Goal: Task Accomplishment & Management: Use online tool/utility

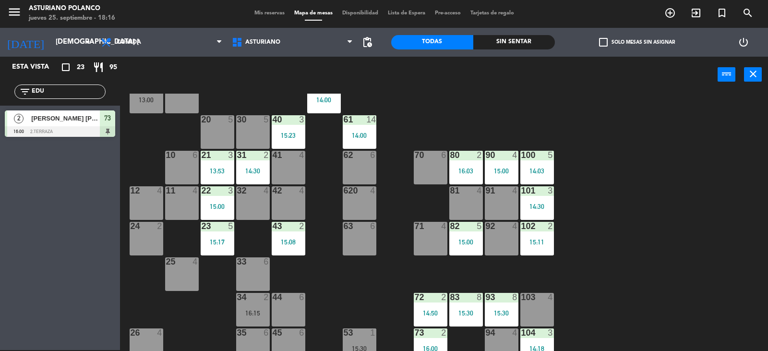
scroll to position [48, 0]
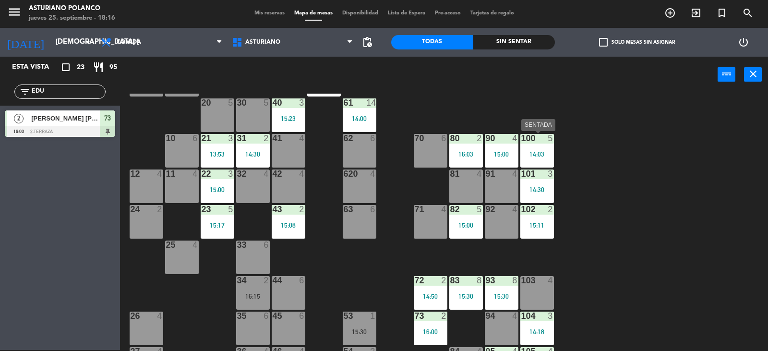
click at [544, 151] on div "14:03" at bounding box center [538, 154] width 34 height 7
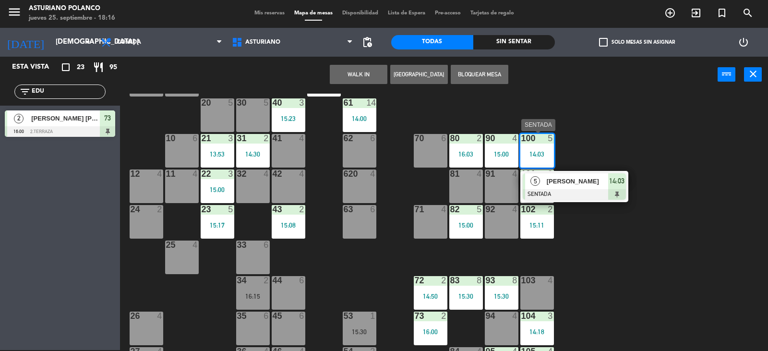
click at [567, 181] on span "[PERSON_NAME]" at bounding box center [577, 181] width 61 height 10
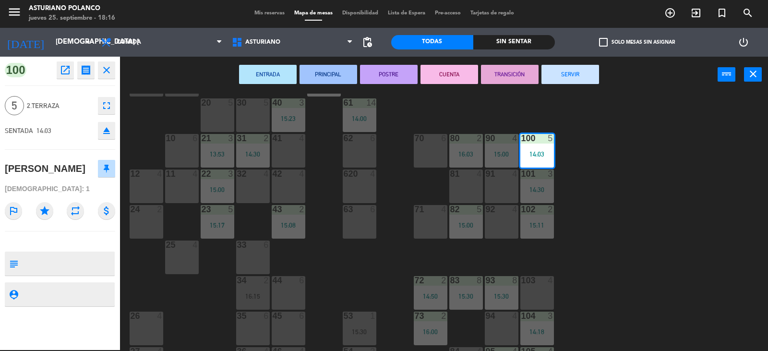
click at [581, 80] on button "SERVIR" at bounding box center [571, 74] width 58 height 19
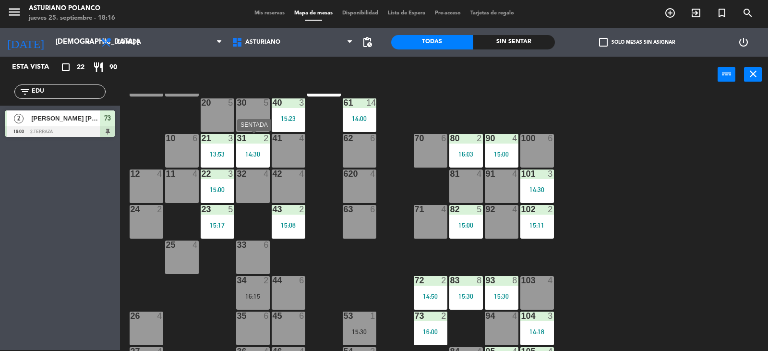
click at [246, 151] on div "14:30" at bounding box center [253, 154] width 34 height 7
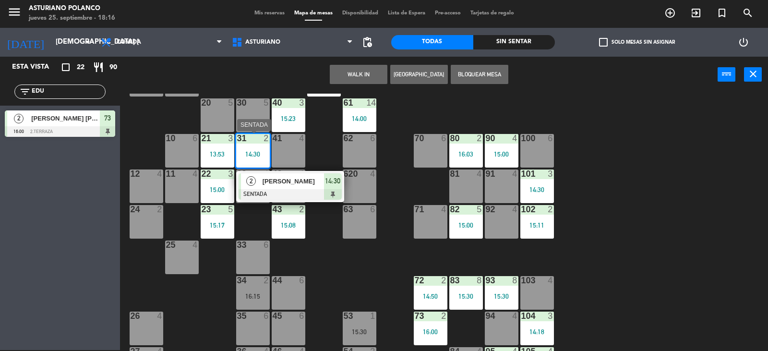
click at [262, 180] on div "[PERSON_NAME]" at bounding box center [293, 181] width 62 height 16
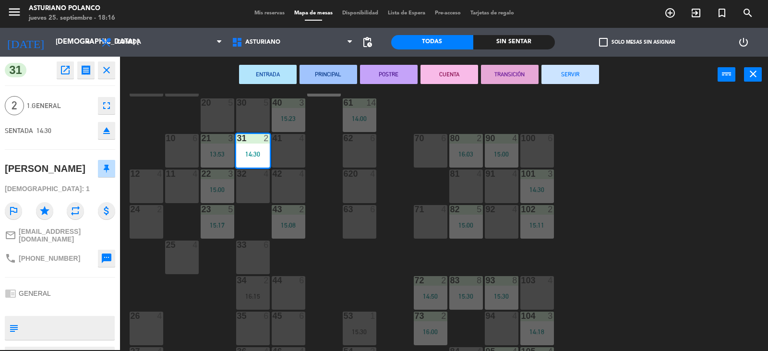
click at [568, 69] on button "SERVIR" at bounding box center [571, 74] width 58 height 19
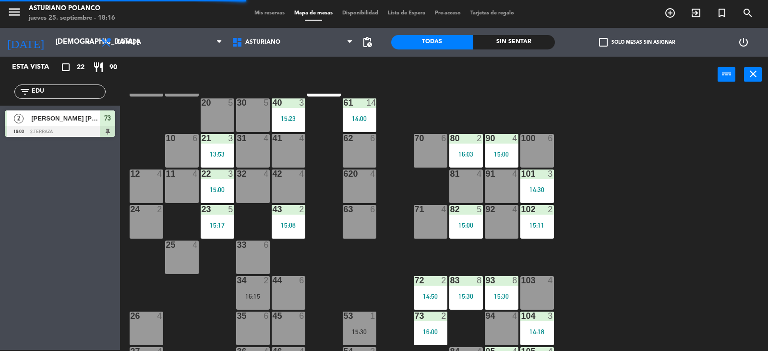
click at [221, 155] on div "13:53" at bounding box center [218, 154] width 34 height 7
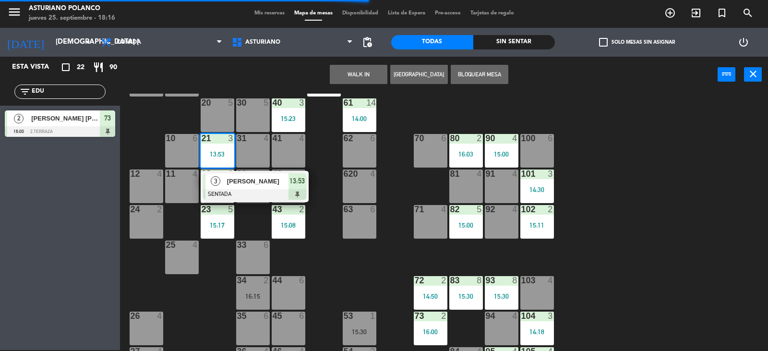
click at [228, 175] on div "[PERSON_NAME]" at bounding box center [257, 181] width 62 height 16
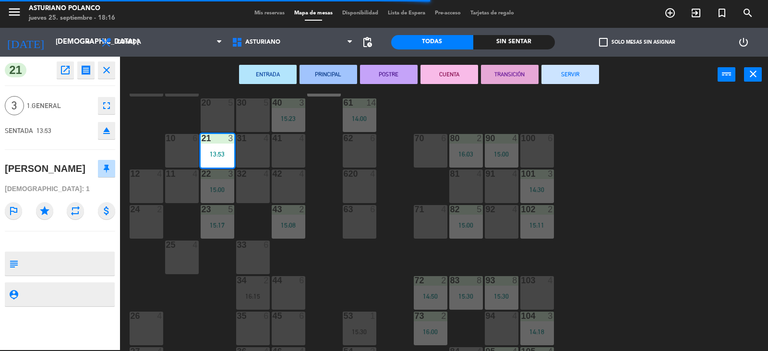
click at [591, 72] on button "SERVIR" at bounding box center [571, 74] width 58 height 19
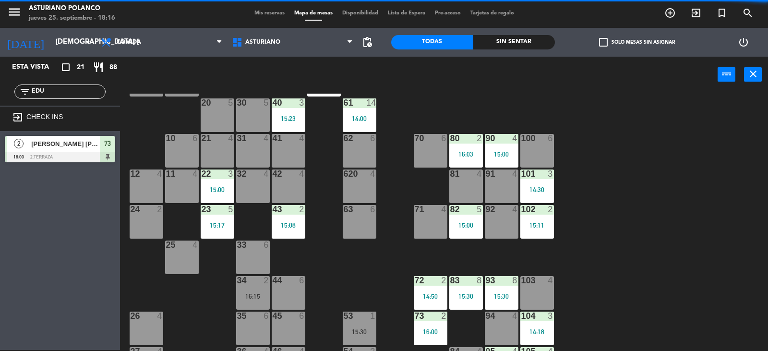
click at [284, 120] on div "15:23" at bounding box center [289, 118] width 34 height 7
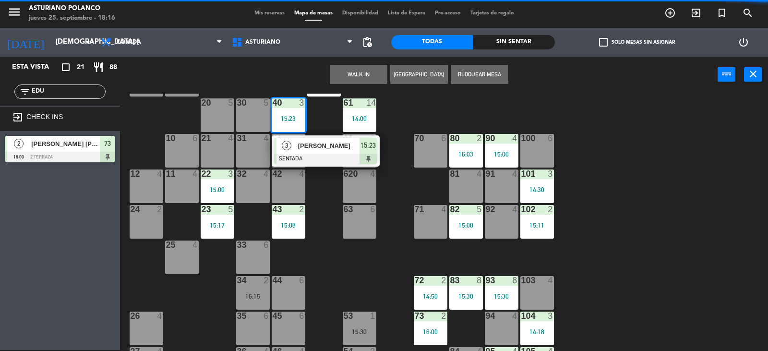
click at [317, 141] on span "[PERSON_NAME]" at bounding box center [328, 146] width 61 height 10
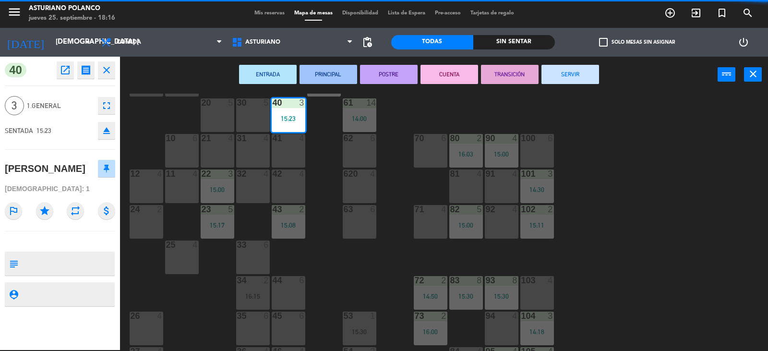
click at [574, 73] on button "SERVIR" at bounding box center [571, 74] width 58 height 19
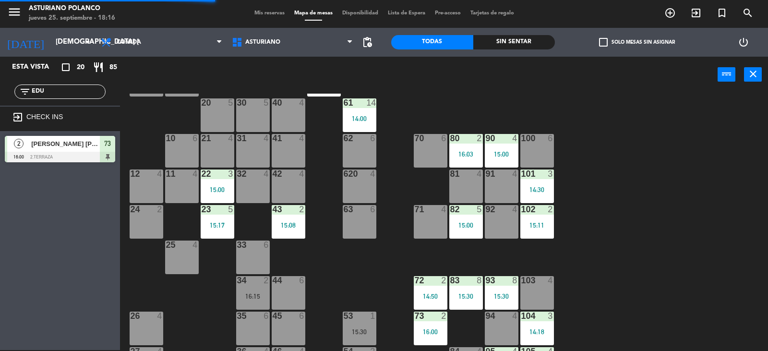
scroll to position [0, 0]
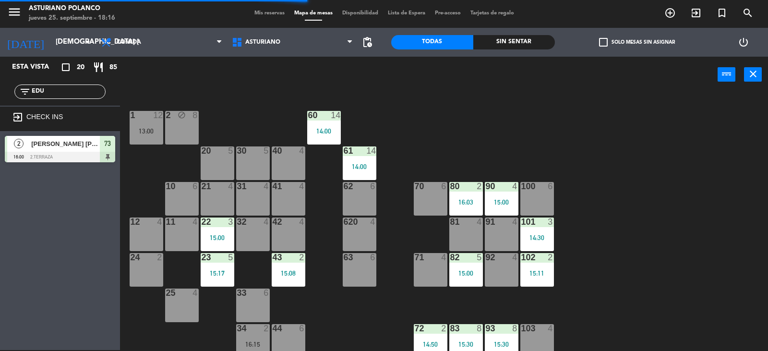
click at [324, 136] on div "60 14 14:00" at bounding box center [324, 128] width 34 height 34
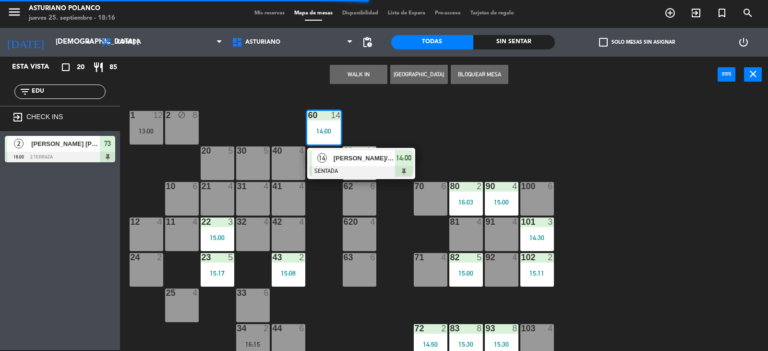
click at [352, 160] on span "[PERSON_NAME]/ECIME 66" at bounding box center [364, 158] width 61 height 10
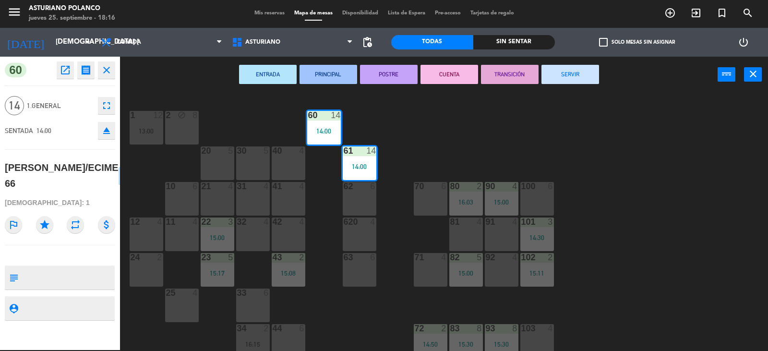
click at [567, 78] on button "SERVIR" at bounding box center [571, 74] width 58 height 19
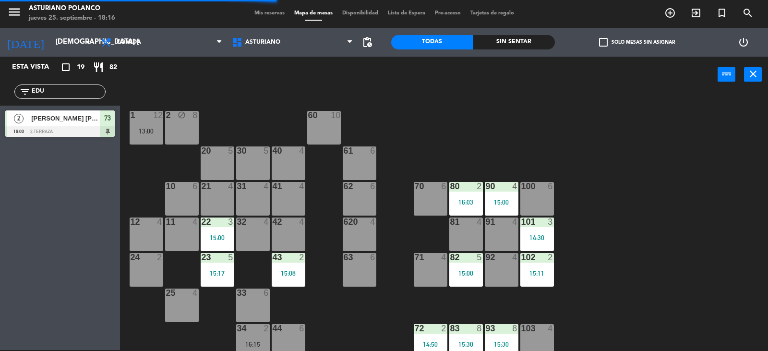
click at [217, 239] on div "15:00" at bounding box center [218, 237] width 34 height 7
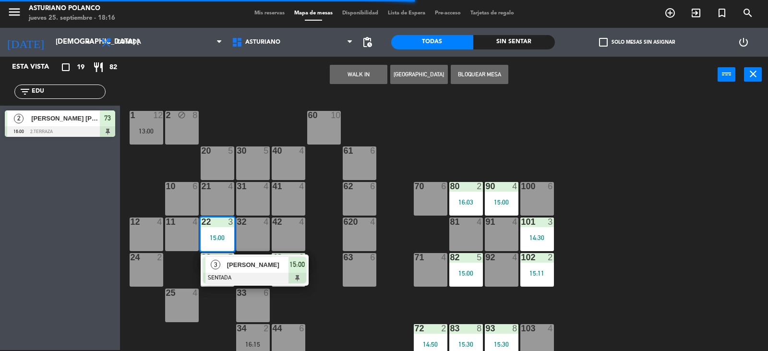
click at [221, 273] on div at bounding box center [254, 278] width 103 height 11
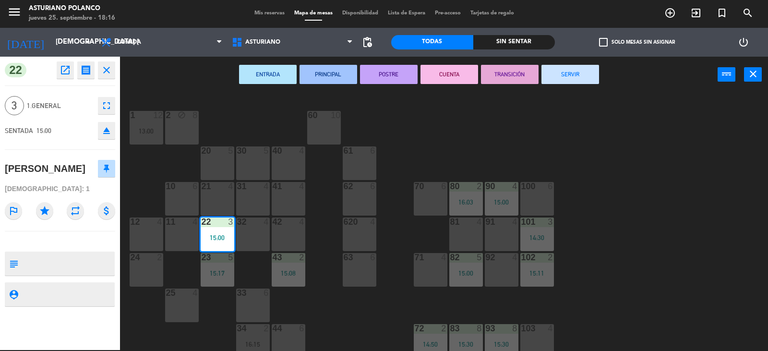
click at [579, 78] on button "SERVIR" at bounding box center [571, 74] width 58 height 19
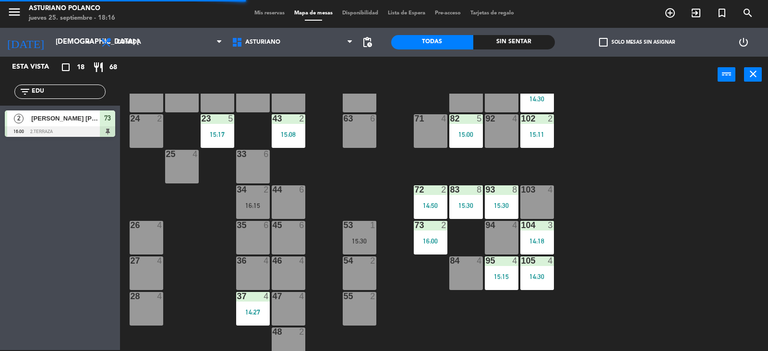
scroll to position [144, 0]
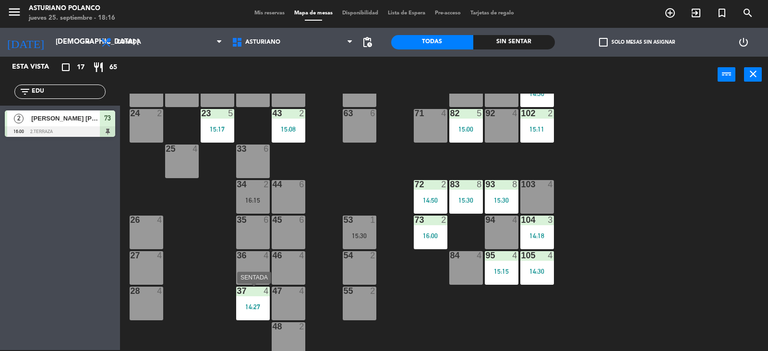
click at [247, 315] on div "37 4 14:27" at bounding box center [253, 304] width 34 height 34
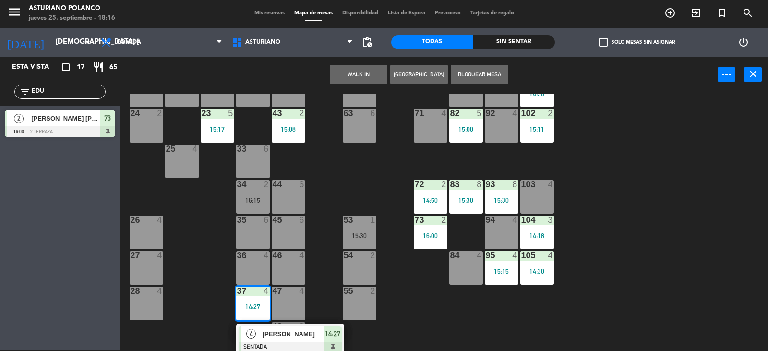
click at [264, 329] on span "[PERSON_NAME]" at bounding box center [293, 334] width 61 height 10
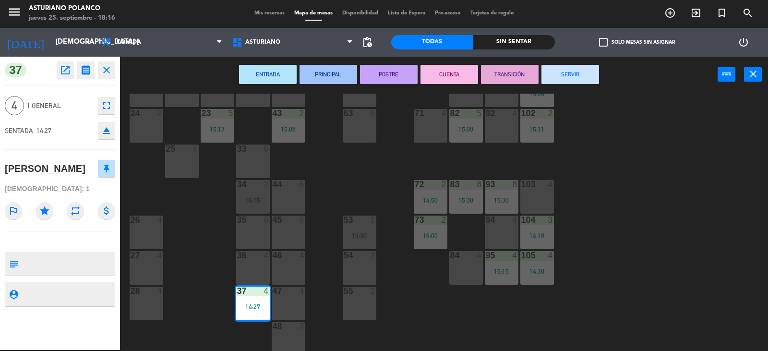
click at [578, 75] on button "SERVIR" at bounding box center [571, 74] width 58 height 19
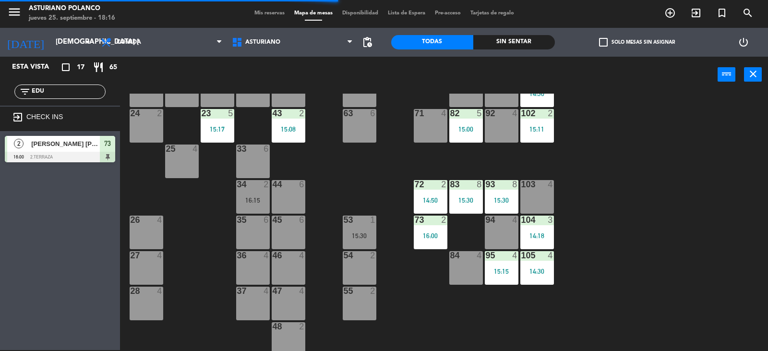
click at [435, 206] on div "72 2 14:50" at bounding box center [431, 197] width 34 height 34
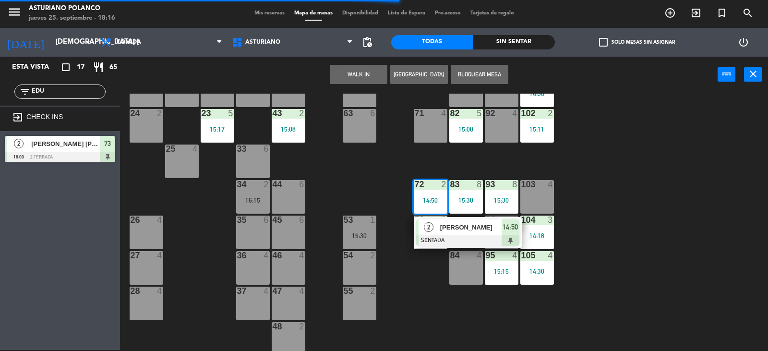
click at [437, 223] on div "2" at bounding box center [429, 227] width 21 height 16
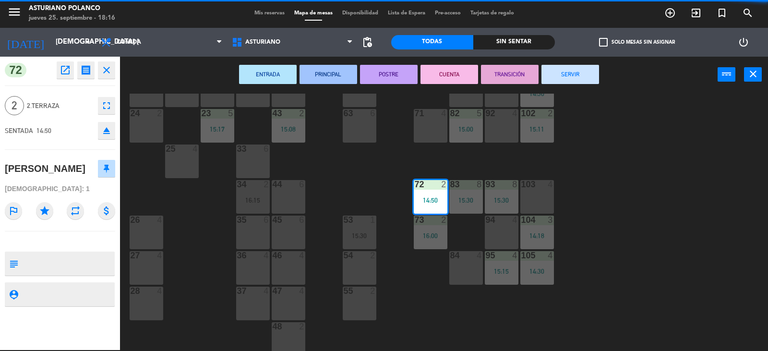
click at [550, 81] on button "SERVIR" at bounding box center [571, 74] width 58 height 19
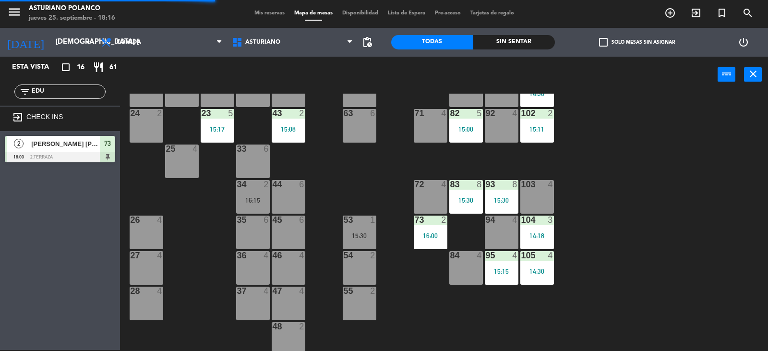
click at [424, 227] on div "73 2 16:00" at bounding box center [431, 233] width 34 height 34
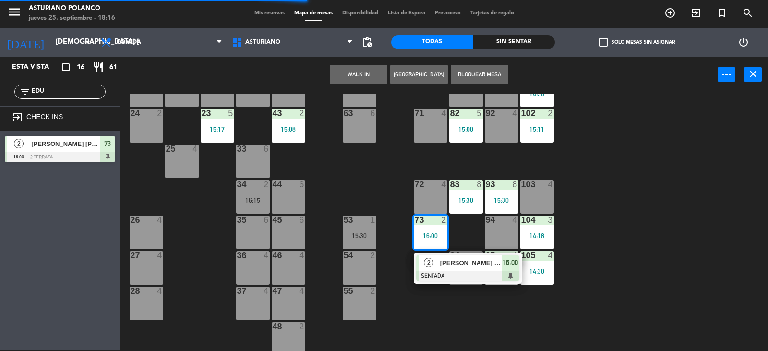
click at [441, 258] on span "[PERSON_NAME] [PERSON_NAME]" at bounding box center [470, 263] width 61 height 10
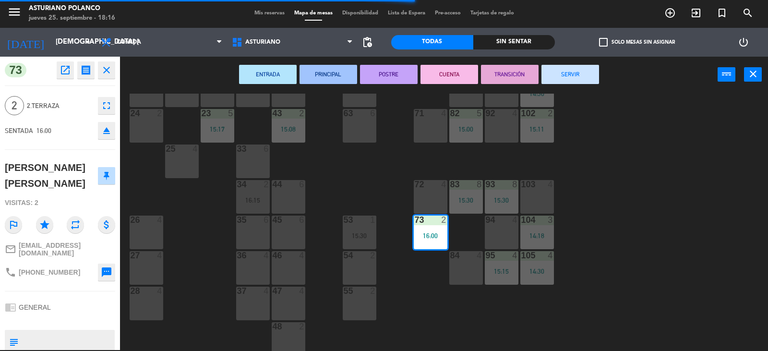
click at [565, 72] on button "SERVIR" at bounding box center [571, 74] width 58 height 19
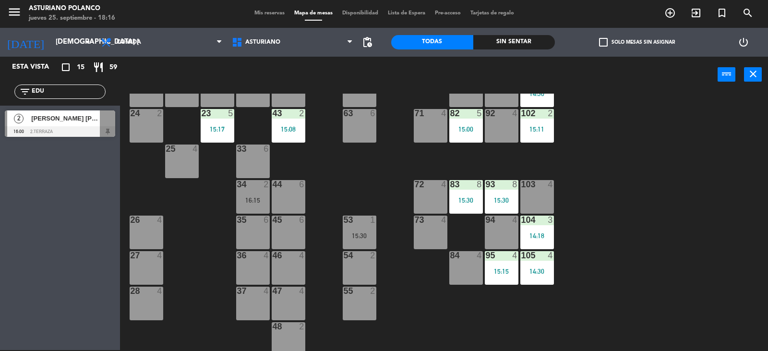
click at [538, 227] on div "104 3 14:18" at bounding box center [538, 233] width 34 height 34
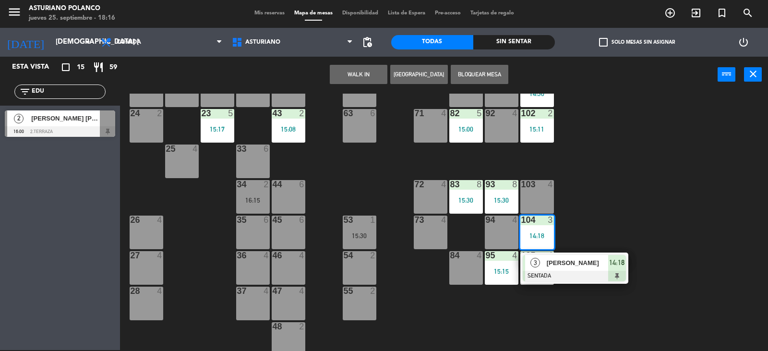
click at [558, 259] on span "[PERSON_NAME]" at bounding box center [577, 263] width 61 height 10
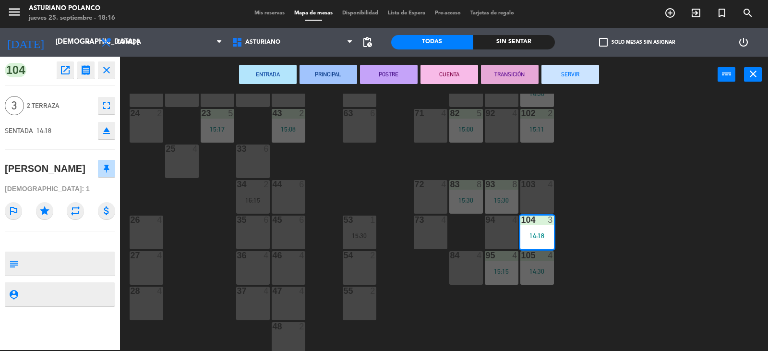
click at [570, 67] on button "SERVIR" at bounding box center [571, 74] width 58 height 19
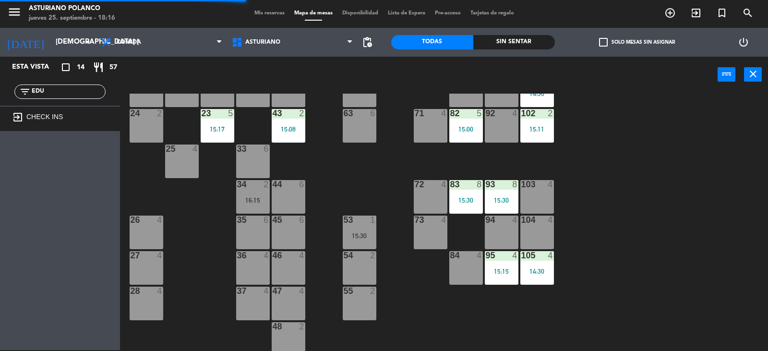
click at [531, 135] on div "102 2 15:11" at bounding box center [538, 126] width 34 height 34
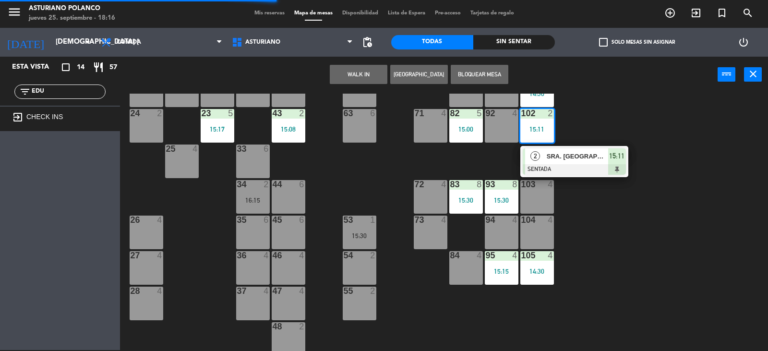
click at [531, 152] on div "2" at bounding box center [535, 156] width 21 height 16
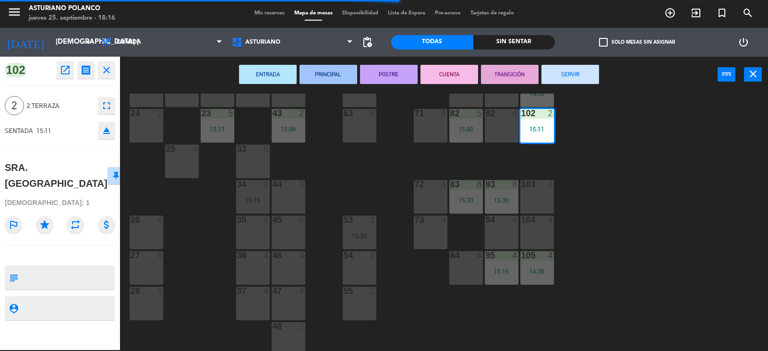
click at [557, 76] on button "SERVIR" at bounding box center [571, 74] width 58 height 19
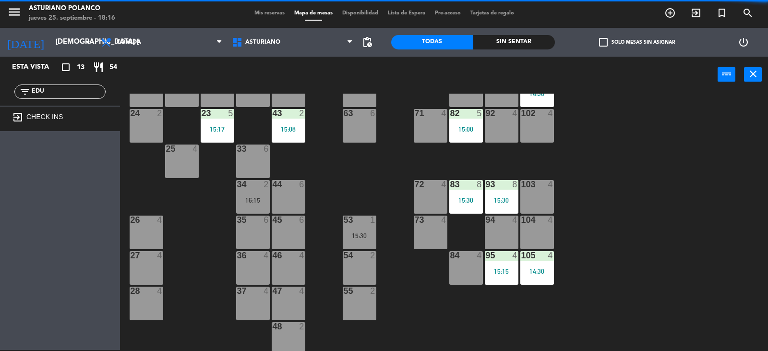
click at [455, 122] on div "82 5 15:00" at bounding box center [466, 126] width 34 height 34
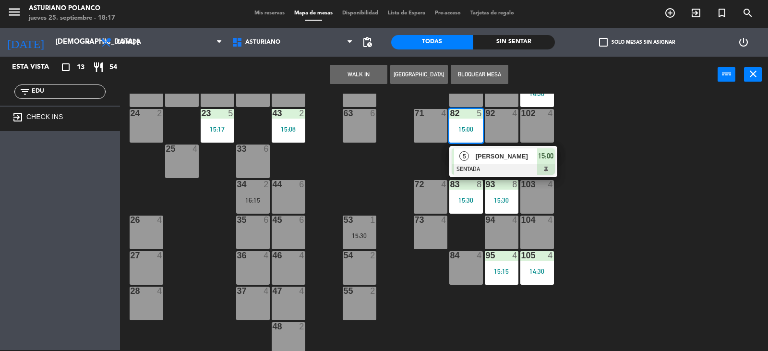
click at [475, 150] on div "[PERSON_NAME]" at bounding box center [506, 156] width 62 height 16
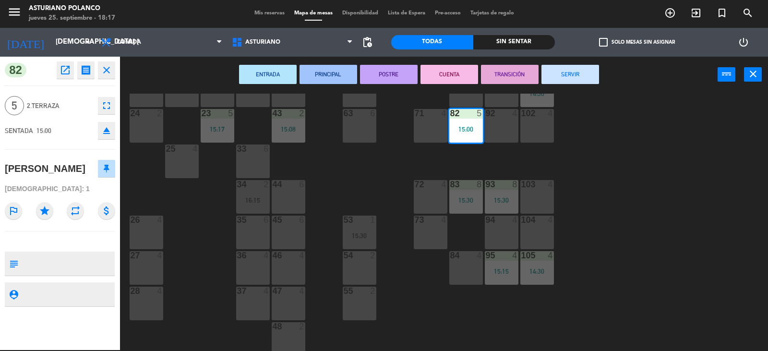
click at [564, 74] on button "SERVIR" at bounding box center [571, 74] width 58 height 19
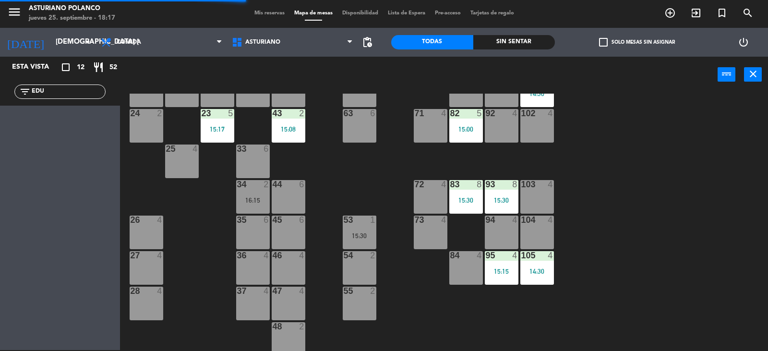
scroll to position [48, 0]
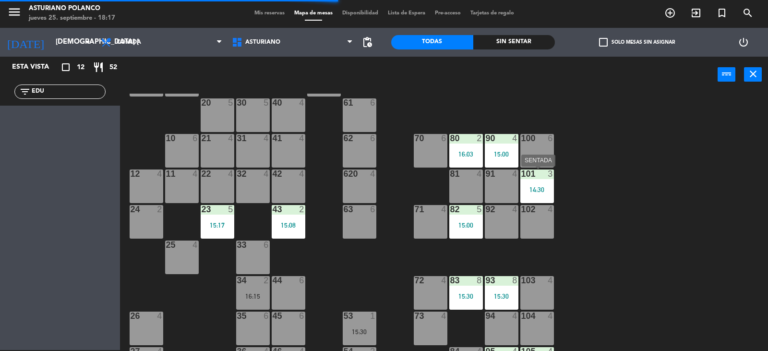
click at [546, 188] on div "14:30" at bounding box center [538, 189] width 34 height 7
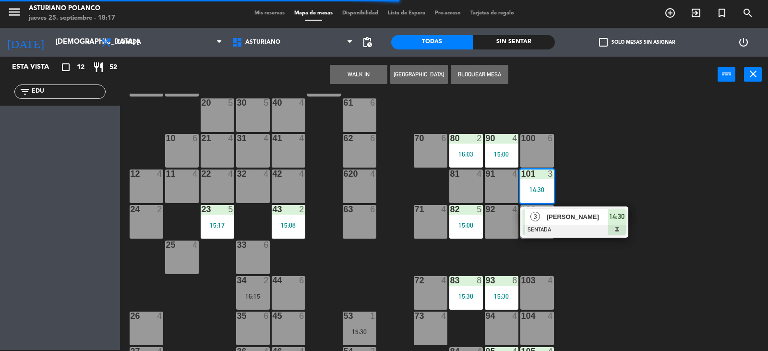
click at [552, 209] on div "[PERSON_NAME]" at bounding box center [577, 217] width 62 height 16
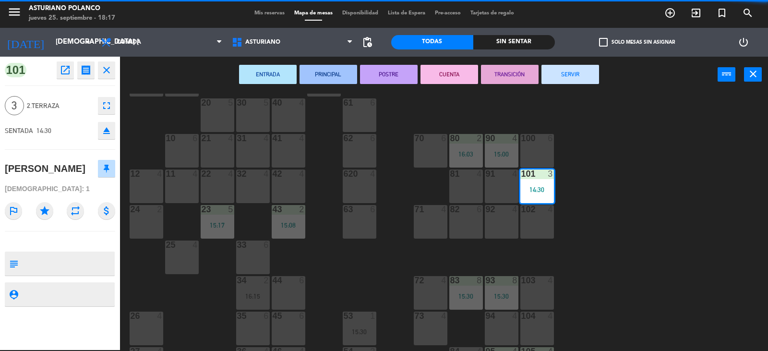
click at [565, 73] on button "SERVIR" at bounding box center [571, 74] width 58 height 19
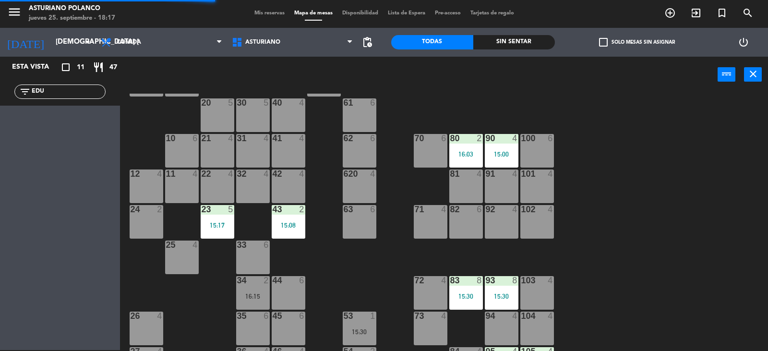
click at [506, 134] on div at bounding box center [502, 138] width 16 height 9
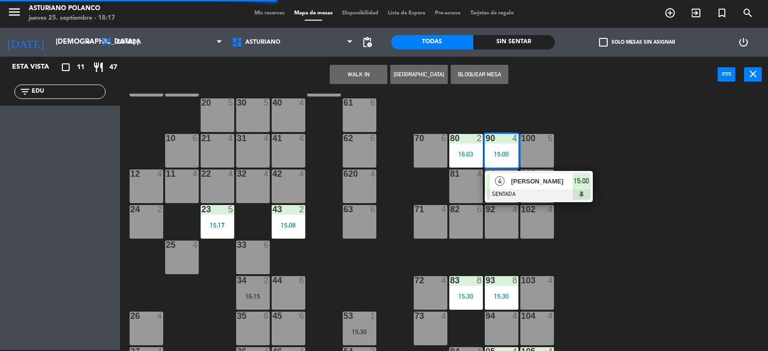
click at [517, 176] on span "[PERSON_NAME]" at bounding box center [541, 181] width 61 height 10
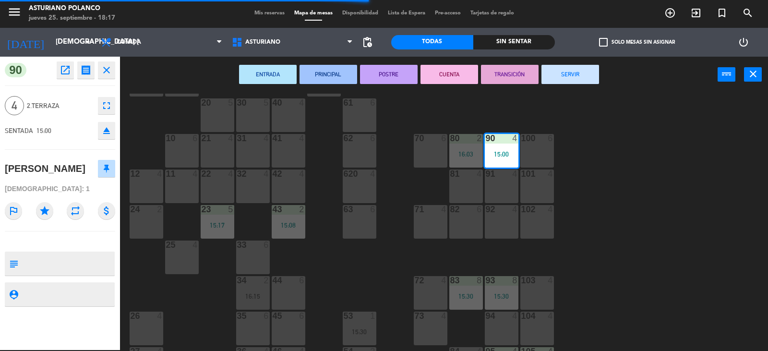
click at [556, 78] on button "SERVIR" at bounding box center [571, 74] width 58 height 19
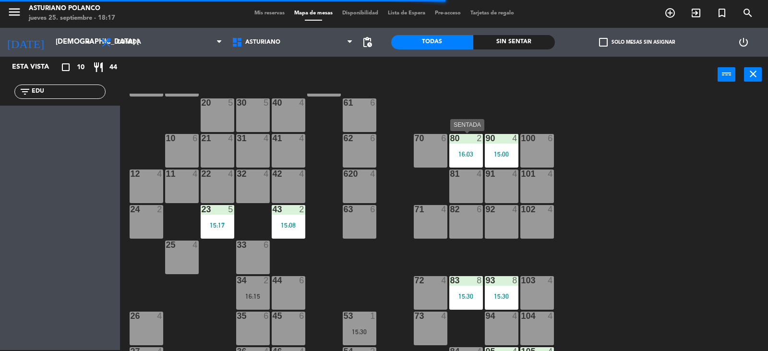
click at [471, 134] on div at bounding box center [466, 138] width 16 height 9
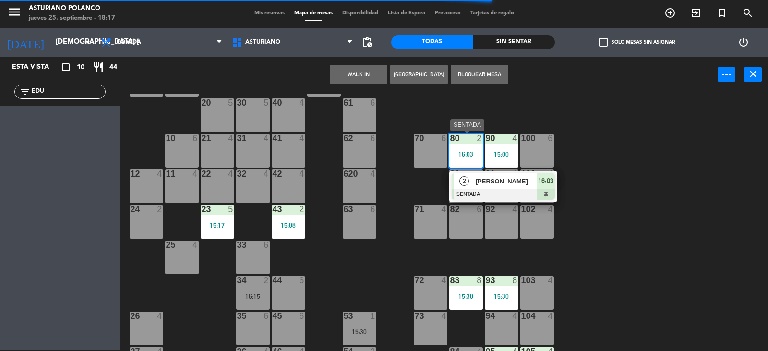
click at [473, 179] on div "2" at bounding box center [464, 181] width 21 height 16
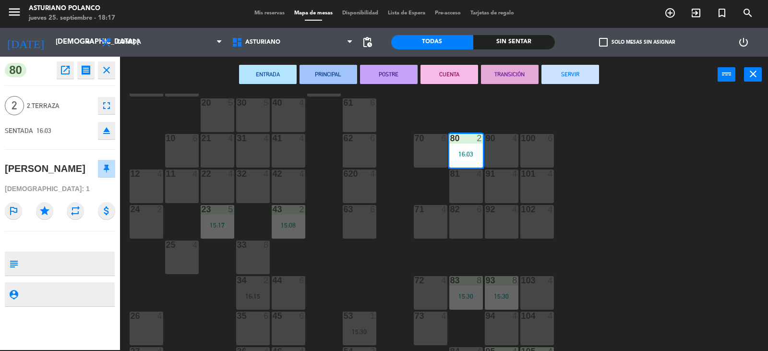
drag, startPoint x: 560, startPoint y: 74, endPoint x: 501, endPoint y: 128, distance: 80.2
click at [557, 78] on button "SERVIR" at bounding box center [571, 74] width 58 height 19
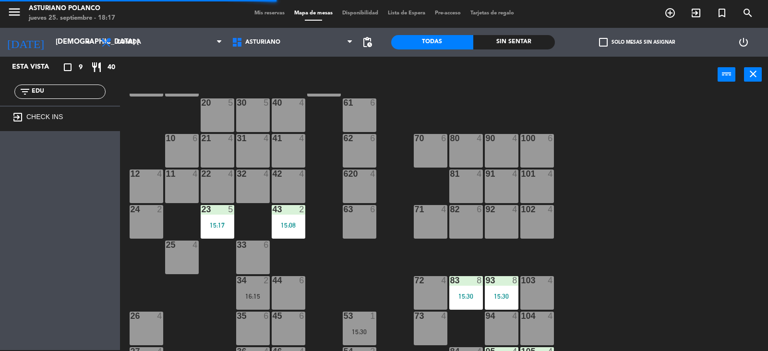
click at [213, 222] on div "15:17" at bounding box center [218, 225] width 34 height 7
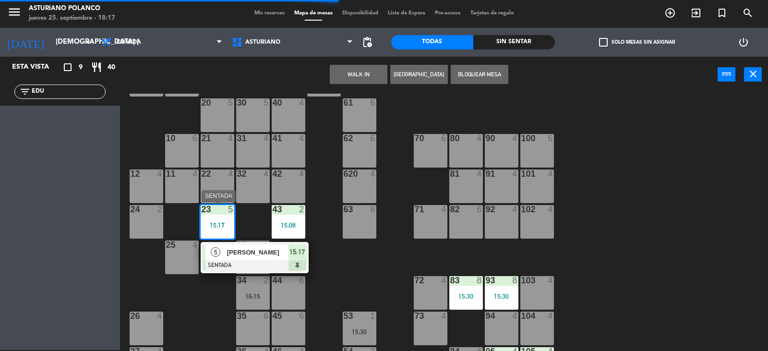
click at [236, 253] on span "[PERSON_NAME]" at bounding box center [257, 252] width 61 height 10
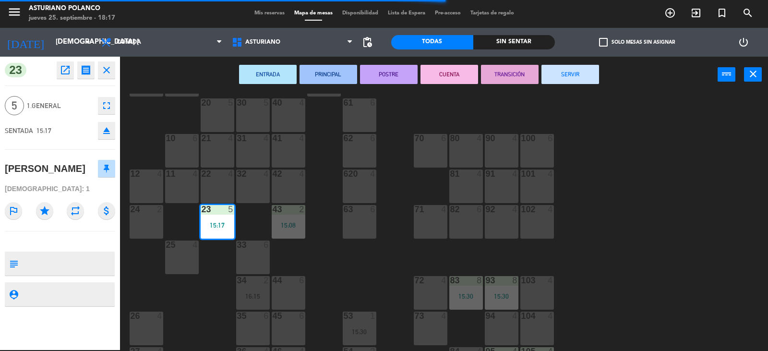
drag, startPoint x: 574, startPoint y: 76, endPoint x: 440, endPoint y: 123, distance: 141.8
click at [554, 79] on button "SERVIR" at bounding box center [571, 74] width 58 height 19
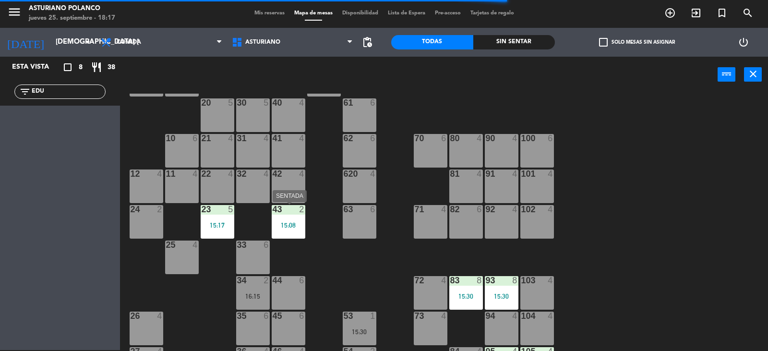
click at [303, 219] on div "43 2 15:08" at bounding box center [289, 222] width 34 height 34
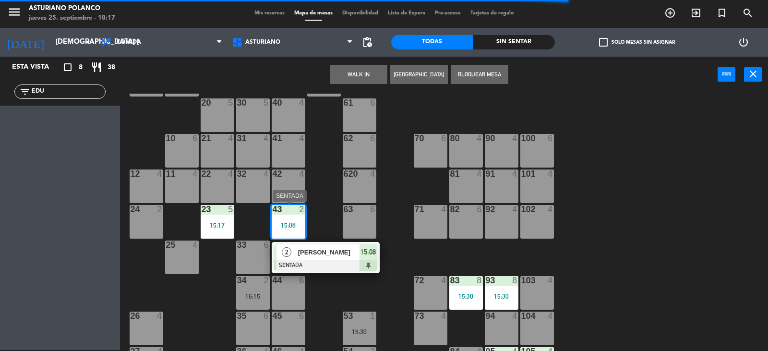
click at [311, 246] on div "[PERSON_NAME]" at bounding box center [328, 252] width 62 height 16
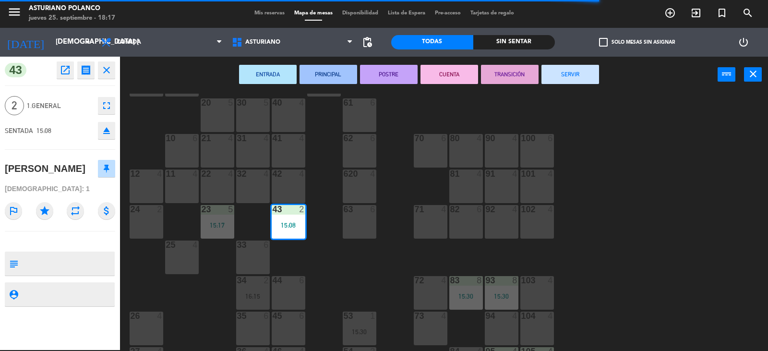
click at [555, 67] on button "SERVIR" at bounding box center [571, 74] width 58 height 19
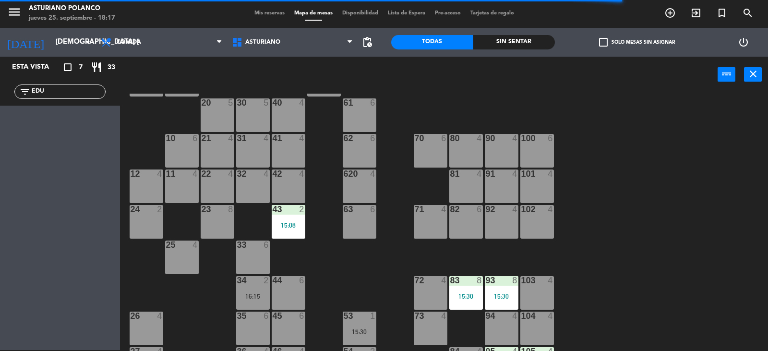
scroll to position [149, 0]
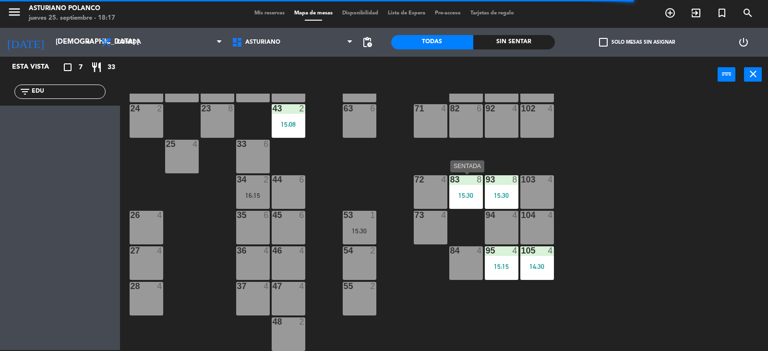
click at [456, 208] on div "83 8 15:30" at bounding box center [466, 192] width 34 height 34
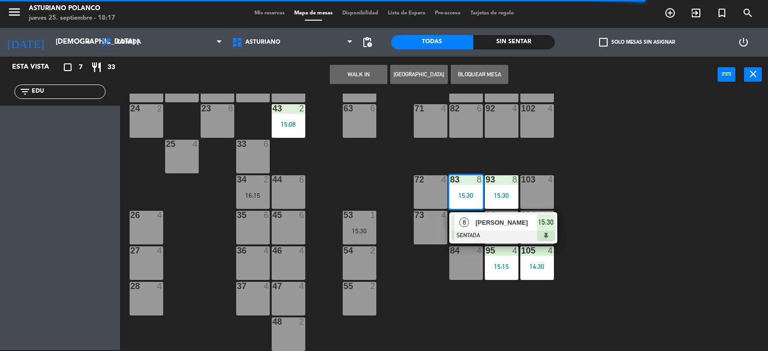
click at [457, 224] on div "8" at bounding box center [464, 223] width 21 height 16
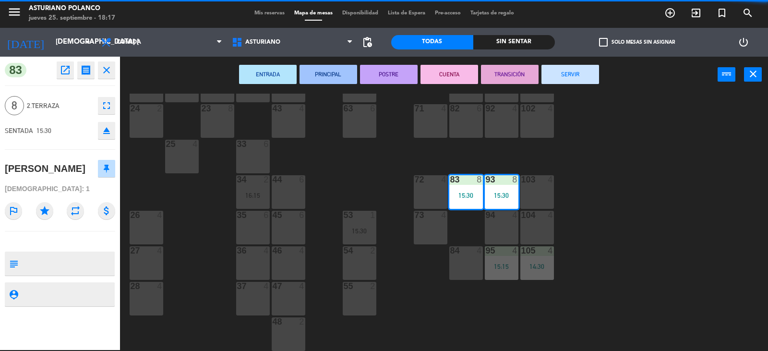
click at [541, 72] on div "ENTRADA PRINCIPAL POSTRE CUENTA TRANSICIÓN SERVIR power_input close" at bounding box center [419, 75] width 598 height 36
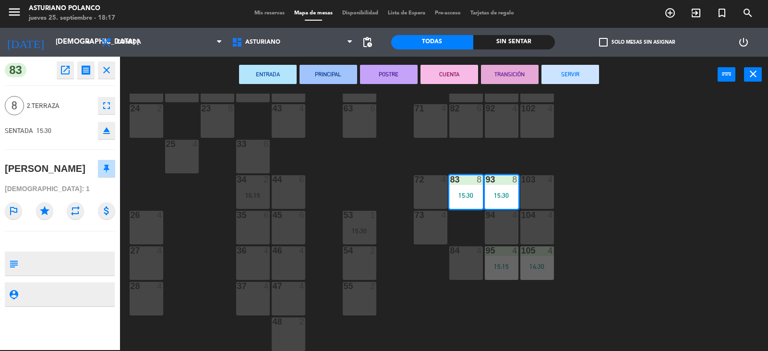
click at [565, 72] on button "SERVIR" at bounding box center [571, 74] width 58 height 19
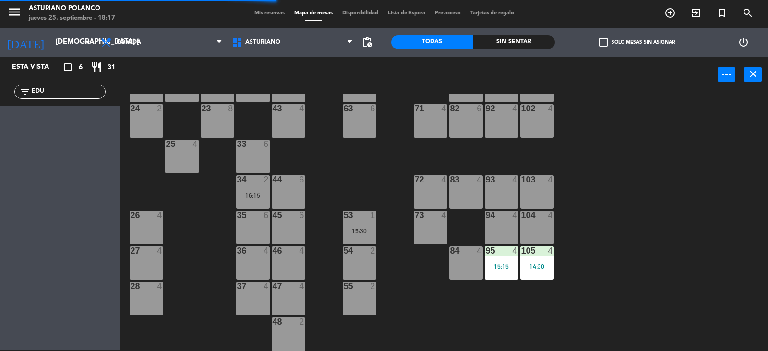
click at [493, 260] on div "95 4 15:15" at bounding box center [502, 263] width 34 height 34
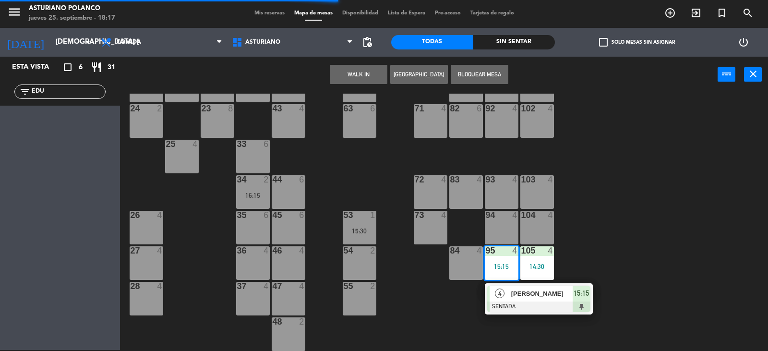
click at [529, 293] on span "[PERSON_NAME]" at bounding box center [541, 294] width 61 height 10
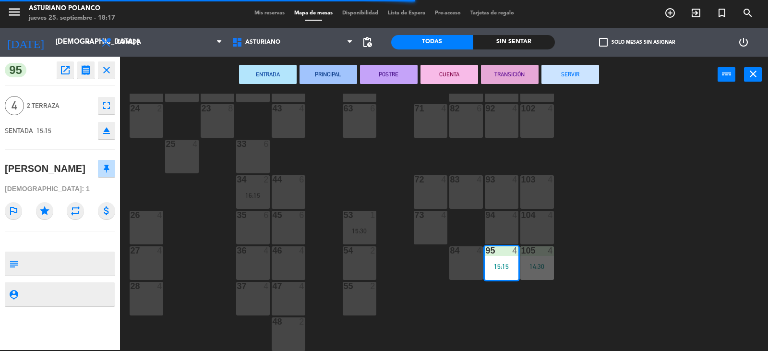
click at [570, 78] on button "SERVIR" at bounding box center [571, 74] width 58 height 19
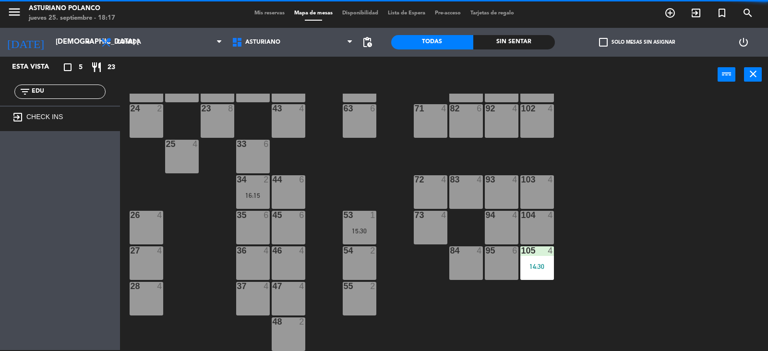
click at [537, 269] on div "14:30" at bounding box center [538, 266] width 34 height 7
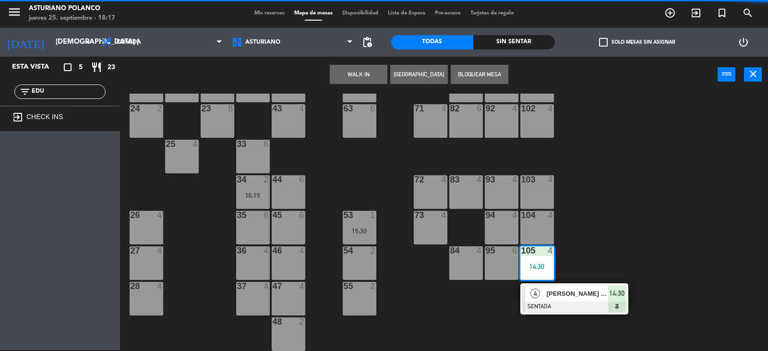
click at [553, 299] on div "[PERSON_NAME] DE [PERSON_NAME]" at bounding box center [577, 294] width 62 height 16
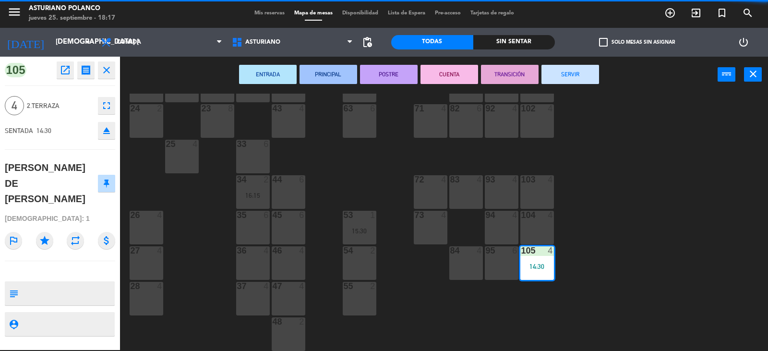
click at [563, 70] on button "SERVIR" at bounding box center [571, 74] width 58 height 19
